Goal: Task Accomplishment & Management: Use online tool/utility

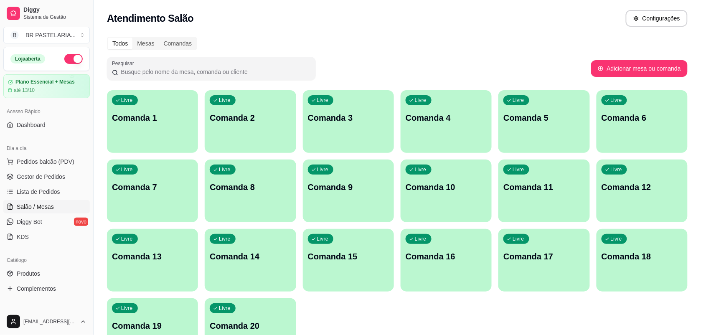
drag, startPoint x: 0, startPoint y: 0, endPoint x: 41, endPoint y: 173, distance: 178.2
click at [39, 178] on span "Gestor de Pedidos" at bounding box center [41, 177] width 48 height 8
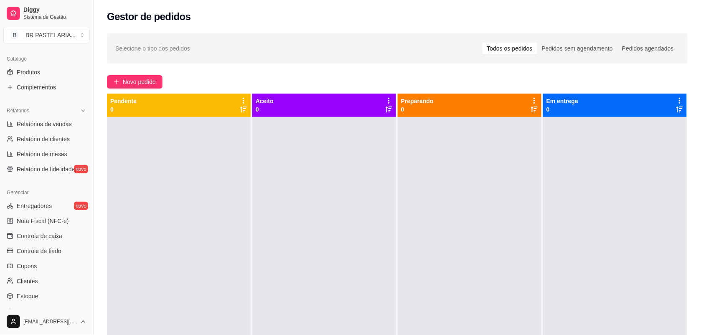
scroll to position [209, 0]
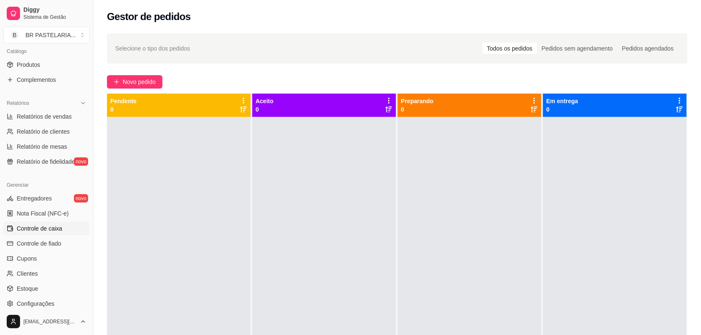
click at [53, 231] on span "Controle de caixa" at bounding box center [40, 228] width 46 height 8
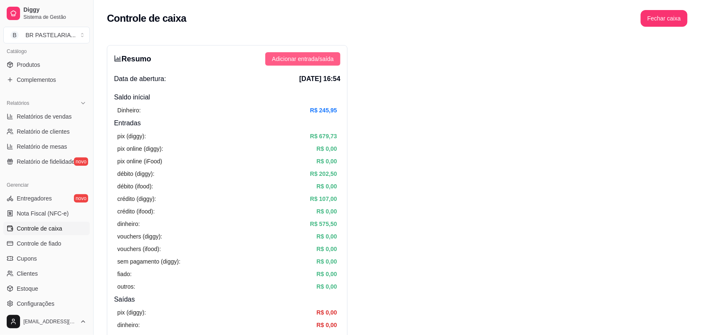
click at [318, 60] on span "Adicionar entrada/saída" at bounding box center [303, 58] width 62 height 9
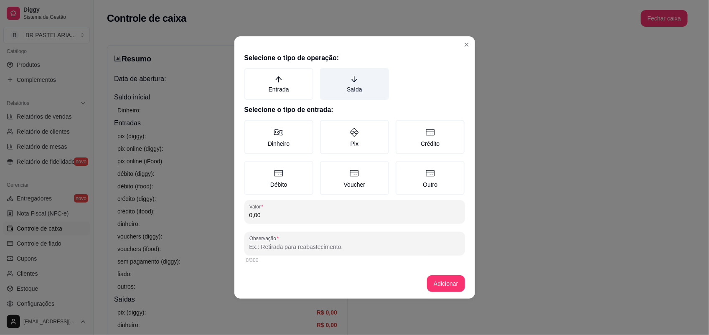
click at [354, 85] on label "Saída" at bounding box center [354, 84] width 69 height 32
click at [326, 74] on button "Saída" at bounding box center [323, 71] width 7 height 7
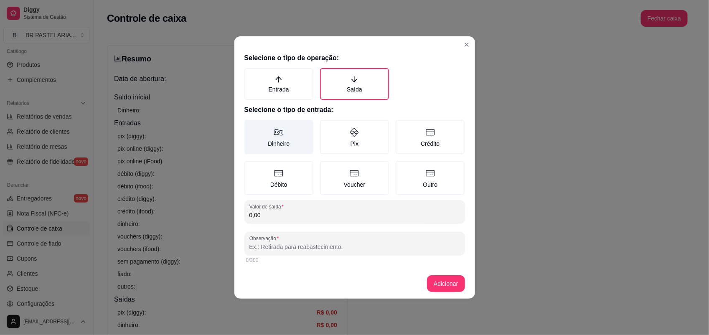
click at [295, 137] on label "Dinheiro" at bounding box center [278, 137] width 69 height 34
click at [251, 126] on button "Dinheiro" at bounding box center [247, 123] width 7 height 7
click at [270, 212] on input "0,00" at bounding box center [354, 215] width 211 height 8
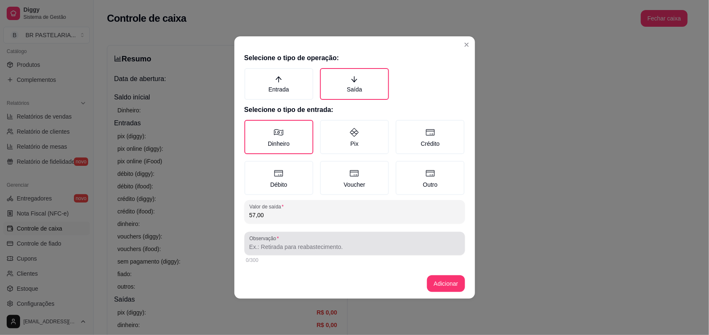
type input "57,00"
click at [274, 243] on input "Observação" at bounding box center [354, 247] width 211 height 8
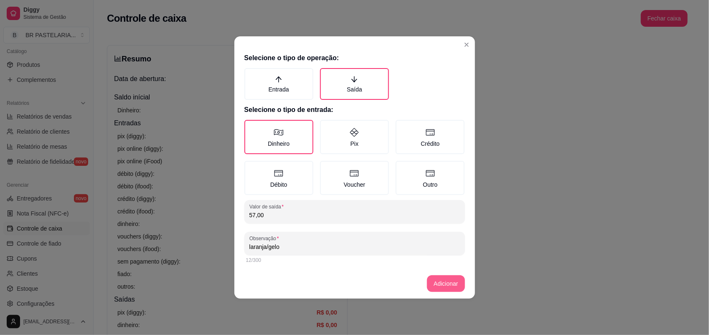
type input "laranja/gelo"
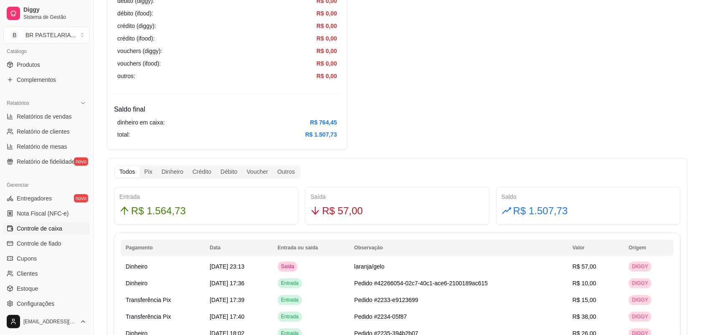
scroll to position [261, 0]
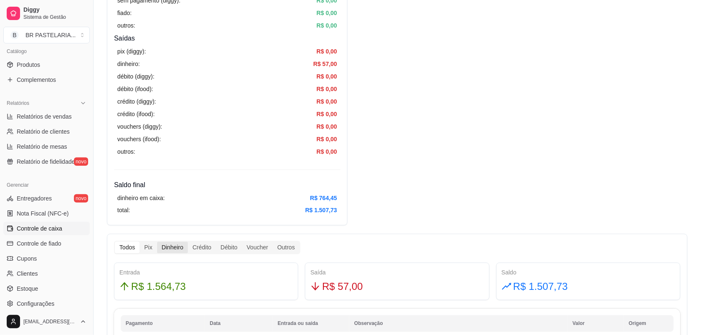
click at [176, 245] on div "Dinheiro" at bounding box center [172, 248] width 31 height 12
click at [157, 242] on input "Dinheiro" at bounding box center [157, 242] width 0 height 0
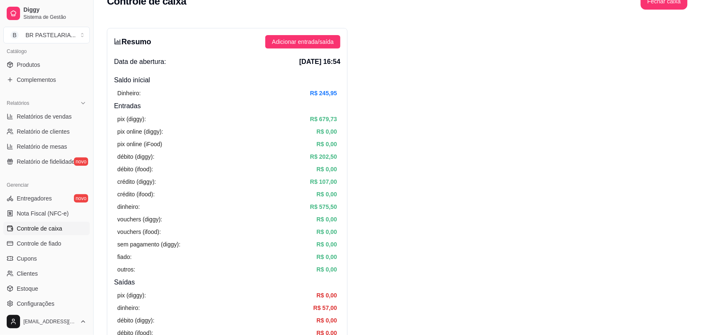
scroll to position [0, 0]
